Goal: Transaction & Acquisition: Obtain resource

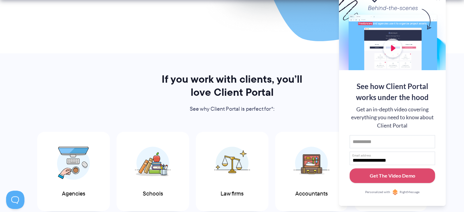
scroll to position [336, 0]
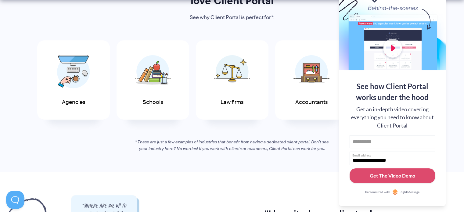
click at [429, 4] on div at bounding box center [392, 30] width 107 height 79
click at [458, 9] on button at bounding box center [456, 7] width 7 height 7
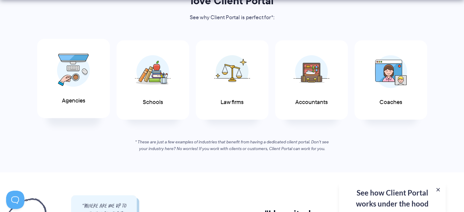
click at [82, 85] on img at bounding box center [73, 70] width 33 height 34
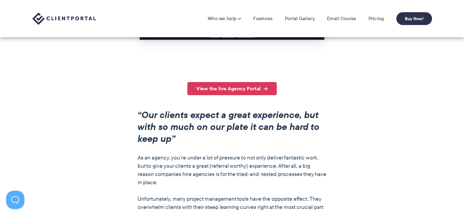
scroll to position [397, 0]
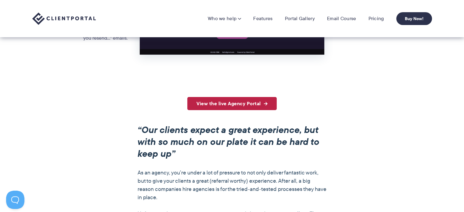
click at [226, 107] on link "View the live Agency Portal" at bounding box center [231, 103] width 89 height 13
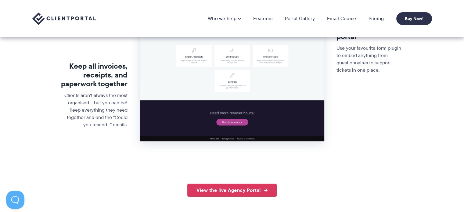
scroll to position [305, 0]
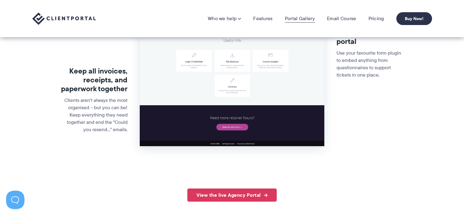
click at [293, 16] on link "Portal Gallery" at bounding box center [300, 19] width 30 height 6
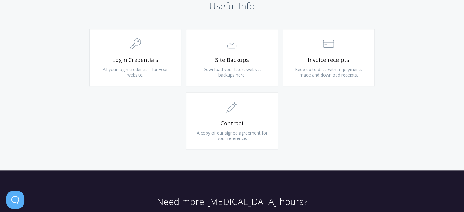
scroll to position [655, 0]
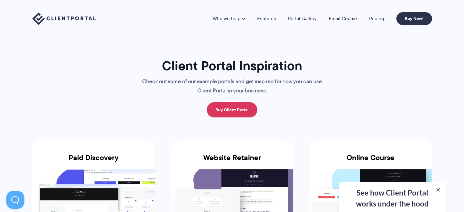
click at [318, 18] on li "Portal Gallery" at bounding box center [302, 18] width 41 height 5
click at [305, 18] on link "Portal Gallery" at bounding box center [302, 18] width 29 height 5
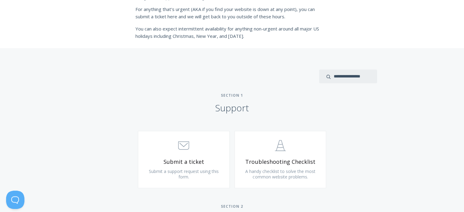
scroll to position [244, 0]
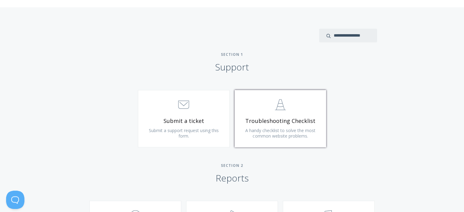
click at [249, 120] on span "Troubleshooting Checklist" at bounding box center [280, 120] width 73 height 7
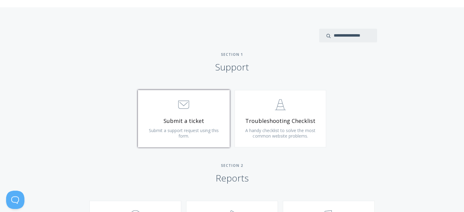
click at [192, 111] on span ".st0{fill:none;stroke:#000000;stroke-width:2;stroke-miterlimit:10;} 3. Communic…" at bounding box center [183, 105] width 73 height 19
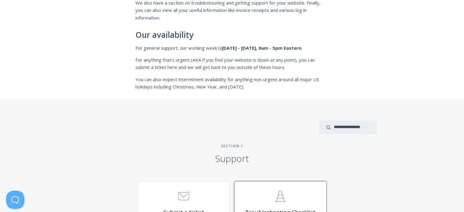
scroll to position [244, 0]
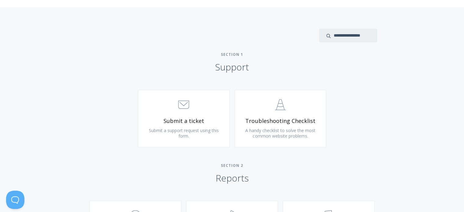
drag, startPoint x: 270, startPoint y: 66, endPoint x: 212, endPoint y: 67, distance: 57.7
click at [212, 67] on h2 "Section 1 Support" at bounding box center [232, 62] width 464 height 21
copy h2 "Support"
click at [255, 58] on h2 "Section 1 Support" at bounding box center [232, 62] width 464 height 21
drag, startPoint x: 247, startPoint y: 54, endPoint x: 217, endPoint y: 53, distance: 30.5
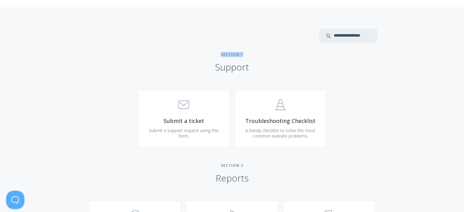
click at [217, 53] on span "Section 1" at bounding box center [232, 54] width 464 height 5
copy span "Section 1"
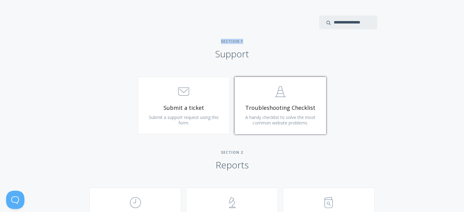
scroll to position [275, 0]
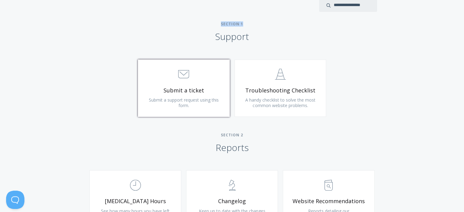
click at [205, 88] on span "Submit a ticket" at bounding box center [183, 90] width 73 height 7
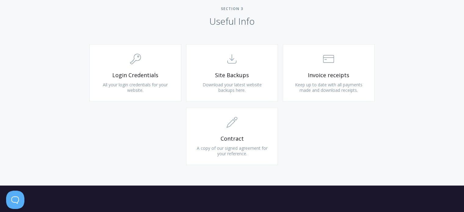
scroll to position [580, 0]
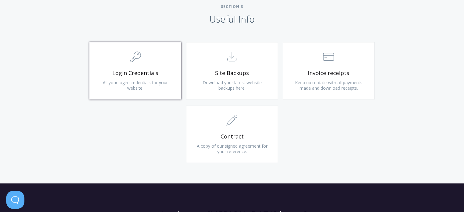
click at [129, 77] on link ".cls-1{fill:none;stroke:#000;stroke-miterlimit:10;stroke-width:2px;} 1. General…" at bounding box center [135, 70] width 92 height 57
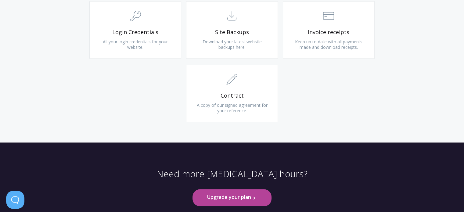
scroll to position [610, 0]
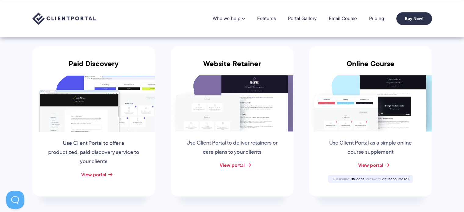
scroll to position [92, 0]
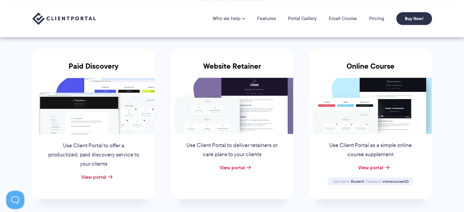
click at [237, 121] on img at bounding box center [232, 106] width 123 height 56
click at [234, 164] on link "View portal" at bounding box center [231, 167] width 25 height 7
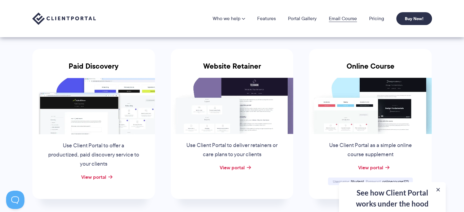
click at [346, 20] on link "Email Course" at bounding box center [343, 18] width 28 height 5
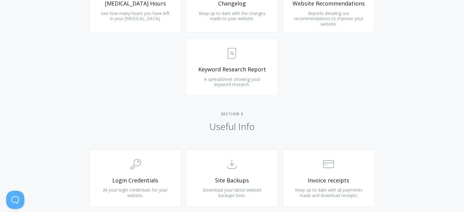
scroll to position [655, 0]
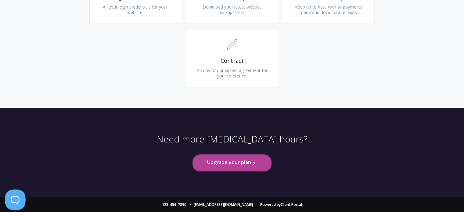
click at [13, 198] on button at bounding box center [14, 199] width 18 height 18
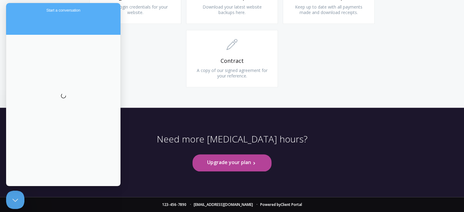
scroll to position [0, 0]
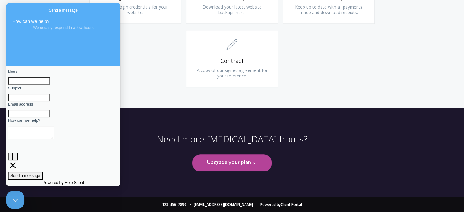
click at [14, 200] on button "Close Beacon popover" at bounding box center [15, 200] width 18 height 18
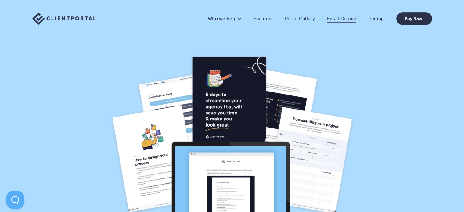
click at [340, 18] on link "Email Course" at bounding box center [341, 19] width 29 height 6
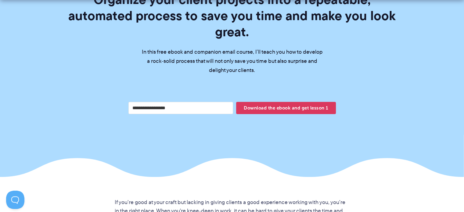
click at [194, 102] on input "Your email address" at bounding box center [180, 108] width 105 height 12
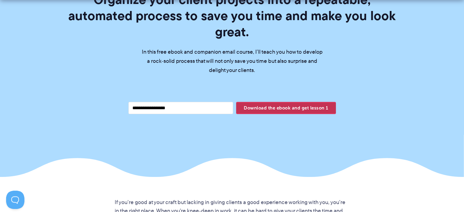
type input "**********"
click at [268, 103] on span "Download the ebook and get lesson 1" at bounding box center [285, 108] width 99 height 10
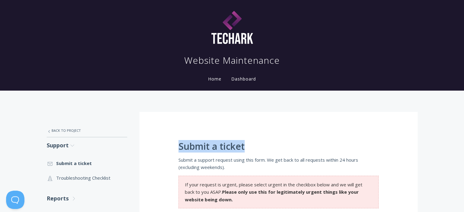
drag, startPoint x: 254, startPoint y: 143, endPoint x: 177, endPoint y: 149, distance: 76.9
copy h1 "Submit a ticket"
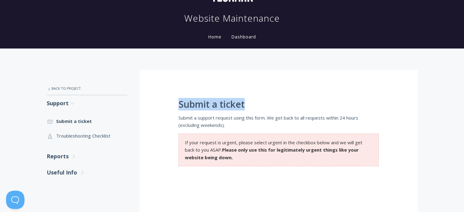
scroll to position [61, 0]
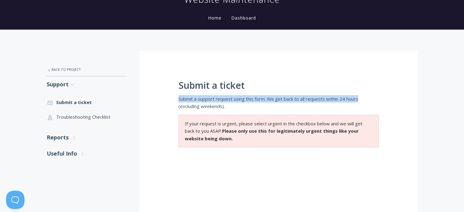
drag, startPoint x: 365, startPoint y: 100, endPoint x: 173, endPoint y: 101, distance: 191.9
click at [173, 101] on div "Submit a ticket Submit a support request using this form. We get back to all re…" at bounding box center [278, 199] width 278 height 296
copy p "Submit a support request using this form. We get back to all requests within 24…"
